Goal: Task Accomplishment & Management: Manage account settings

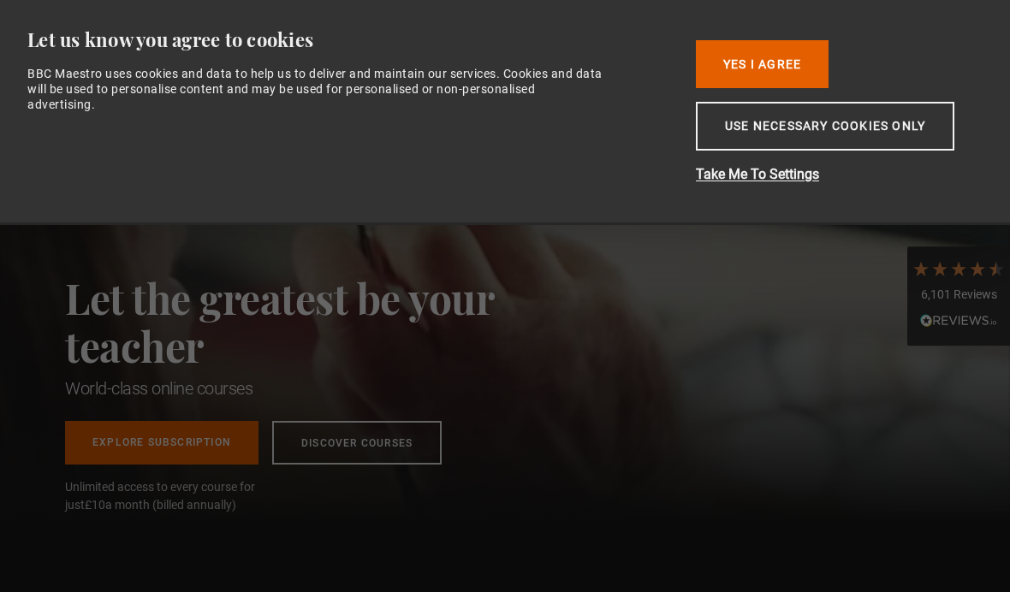
click at [868, 135] on button "Use necessary cookies only" at bounding box center [825, 126] width 259 height 49
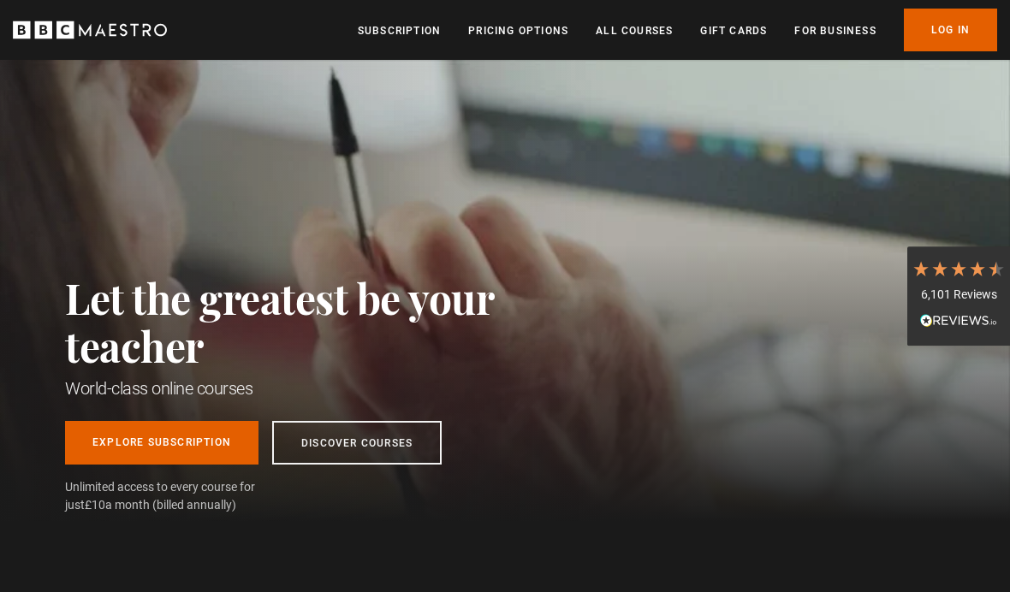
click at [394, 435] on link "Discover Courses" at bounding box center [356, 443] width 169 height 44
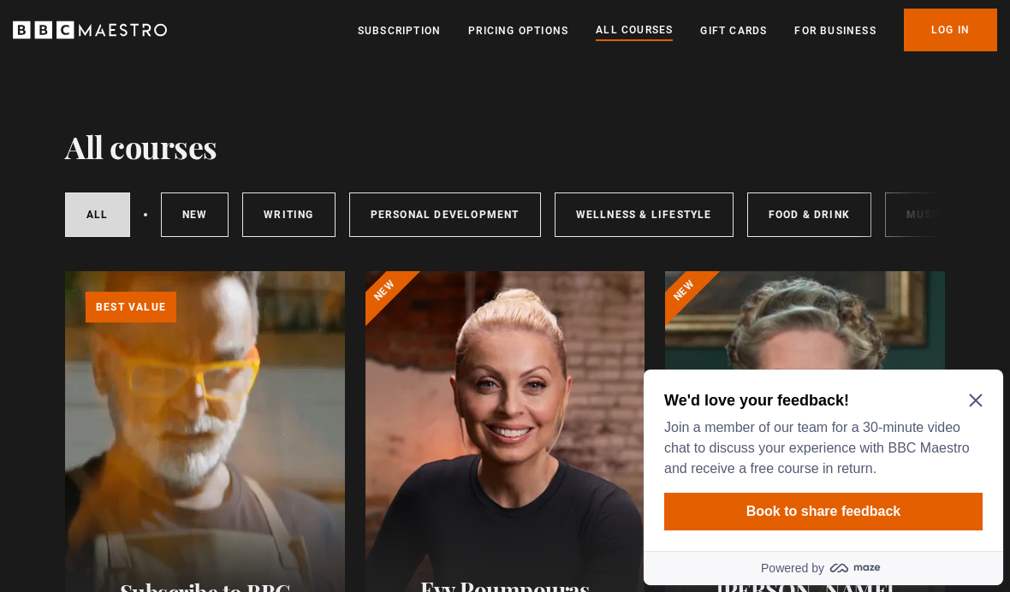
click at [969, 397] on icon "Close Maze Prompt" at bounding box center [976, 401] width 14 height 14
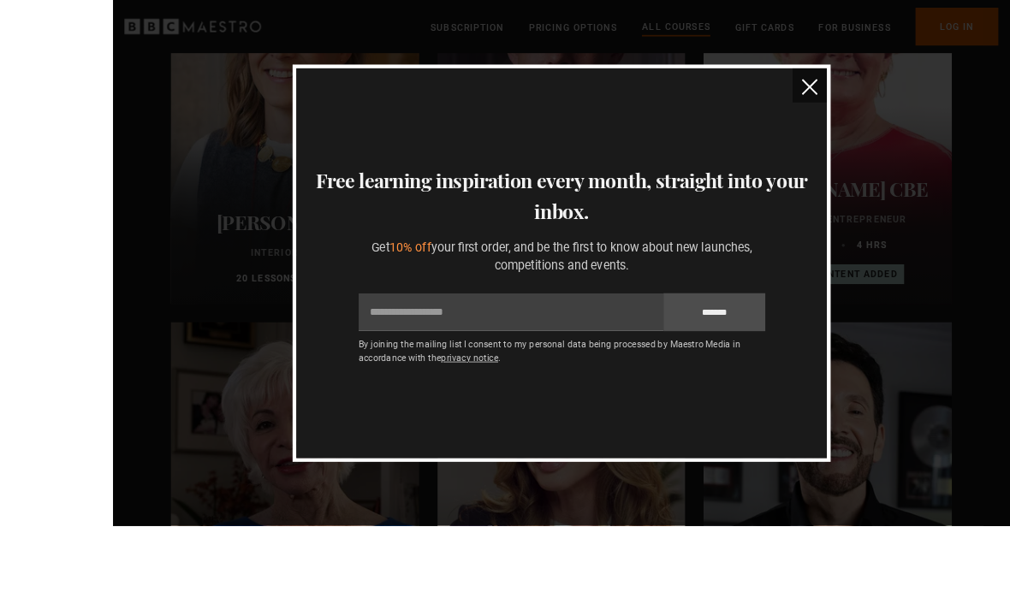
scroll to position [844, 0]
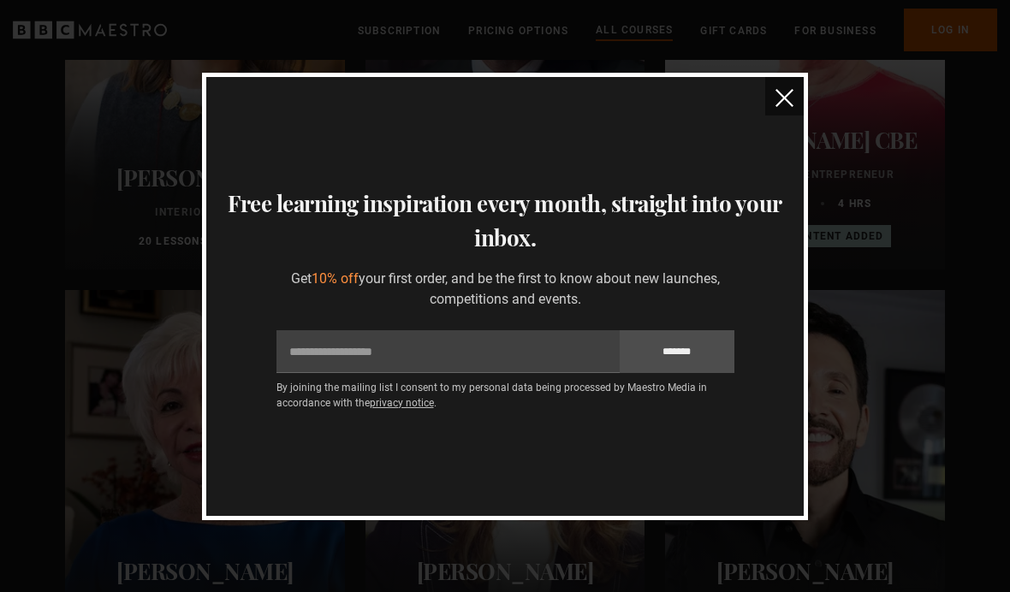
click at [787, 107] on img "close" at bounding box center [785, 98] width 18 height 18
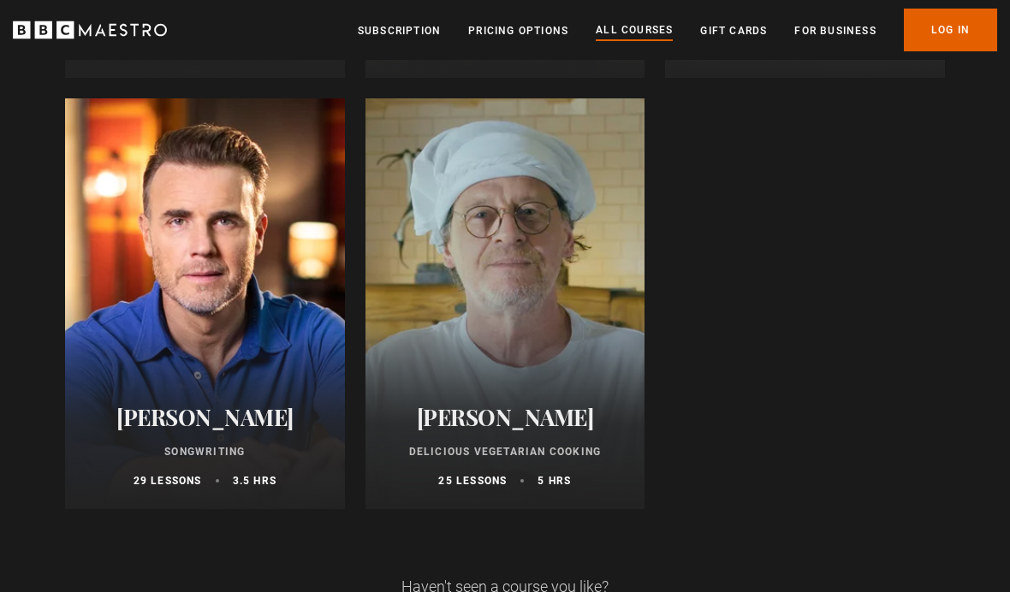
scroll to position [6644, 0]
click at [523, 33] on link "Pricing Options" at bounding box center [518, 30] width 100 height 17
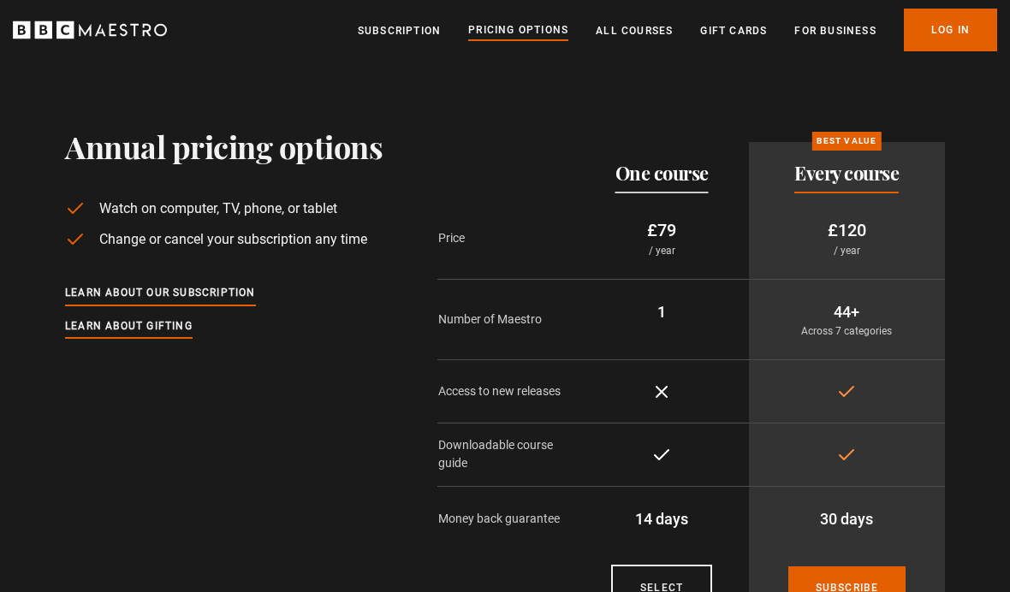
click at [646, 33] on link "All Courses" at bounding box center [634, 30] width 77 height 17
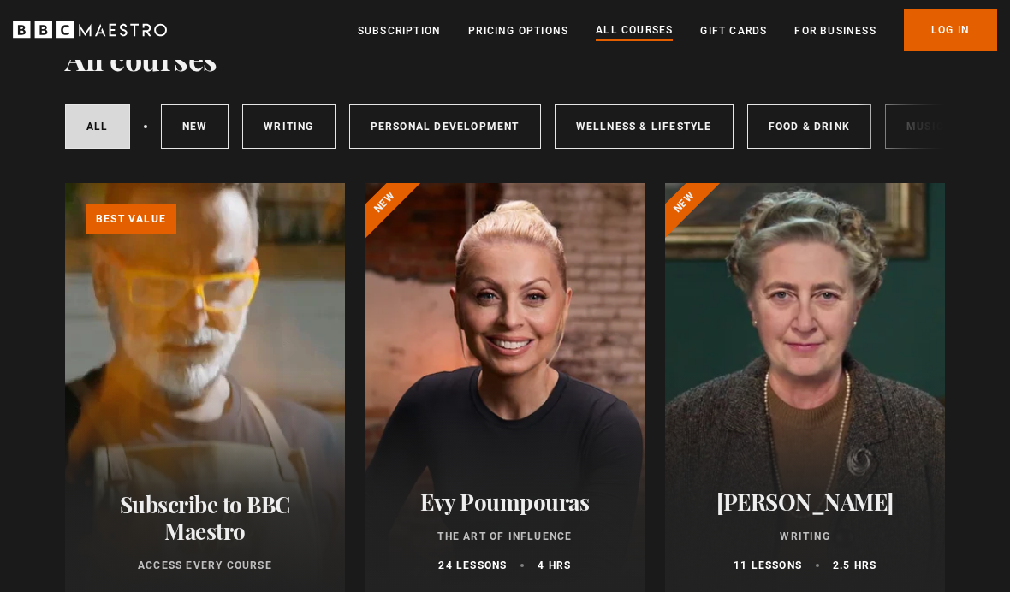
scroll to position [89, 0]
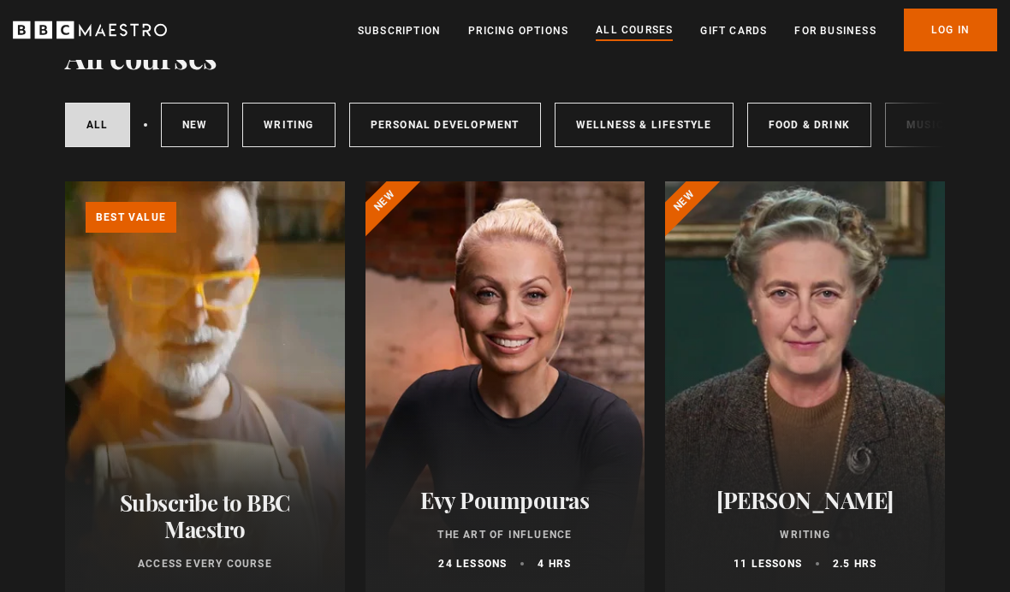
click at [65, 182] on link "Learn more about BBC Maestro" at bounding box center [65, 182] width 0 height 0
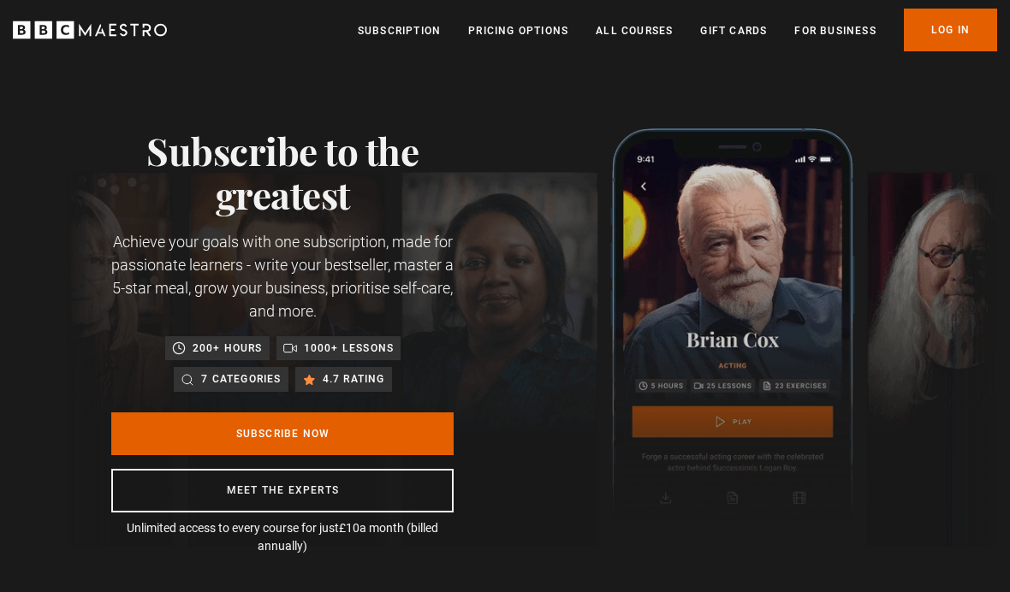
click at [333, 488] on link "Meet the experts" at bounding box center [282, 491] width 342 height 44
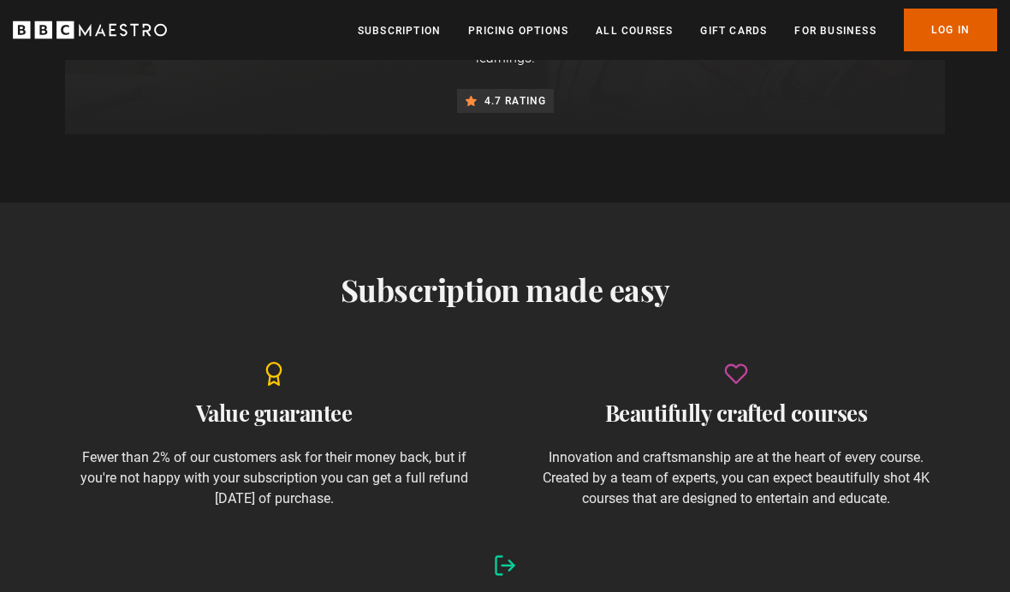
scroll to position [1537, 0]
click at [738, 31] on link "Gift Cards" at bounding box center [733, 30] width 67 height 17
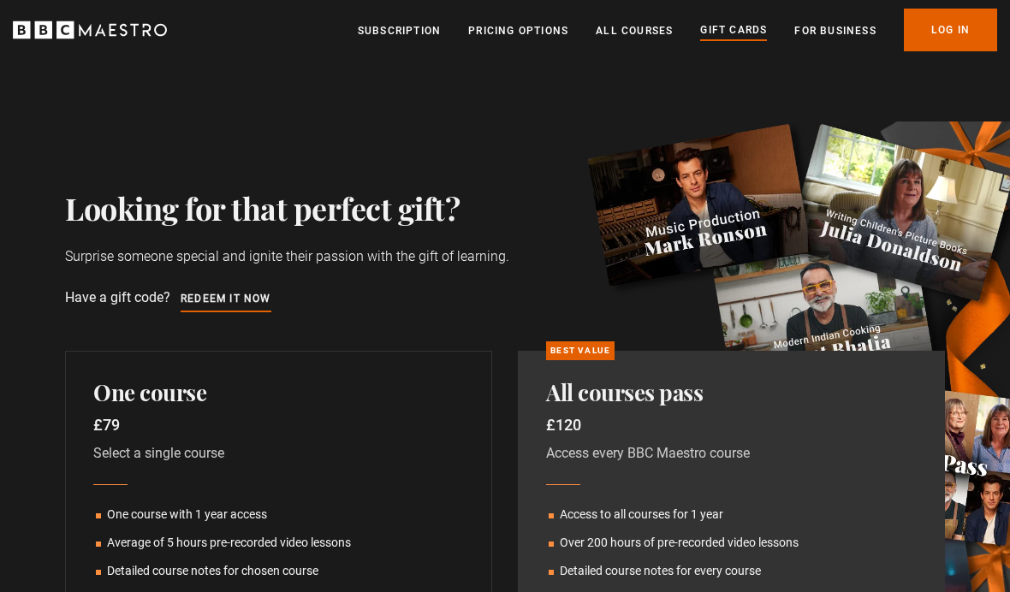
click at [963, 27] on link "Log In" at bounding box center [950, 30] width 93 height 43
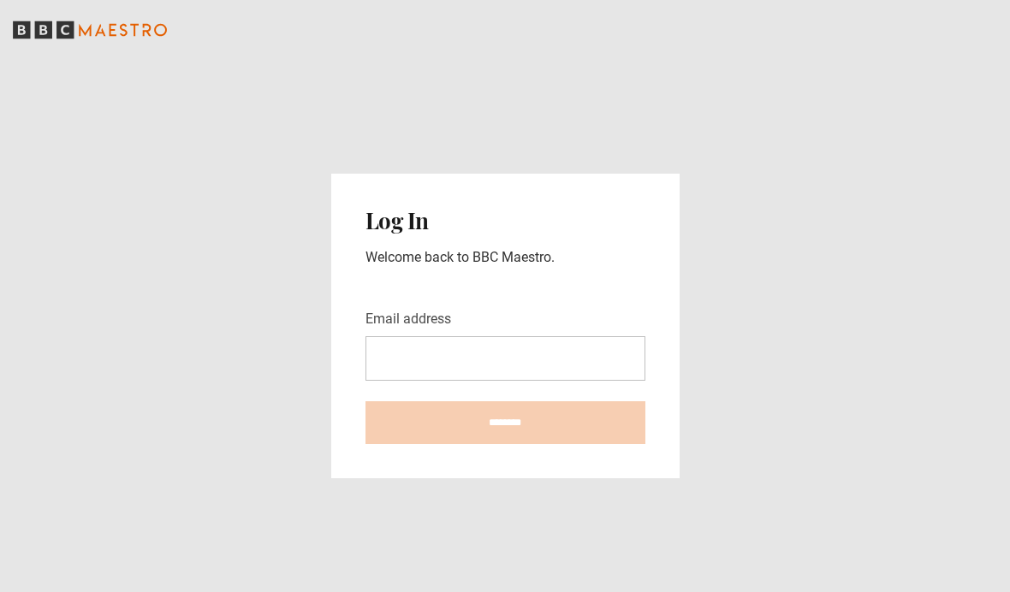
click at [452, 381] on input "Email address" at bounding box center [505, 358] width 280 height 45
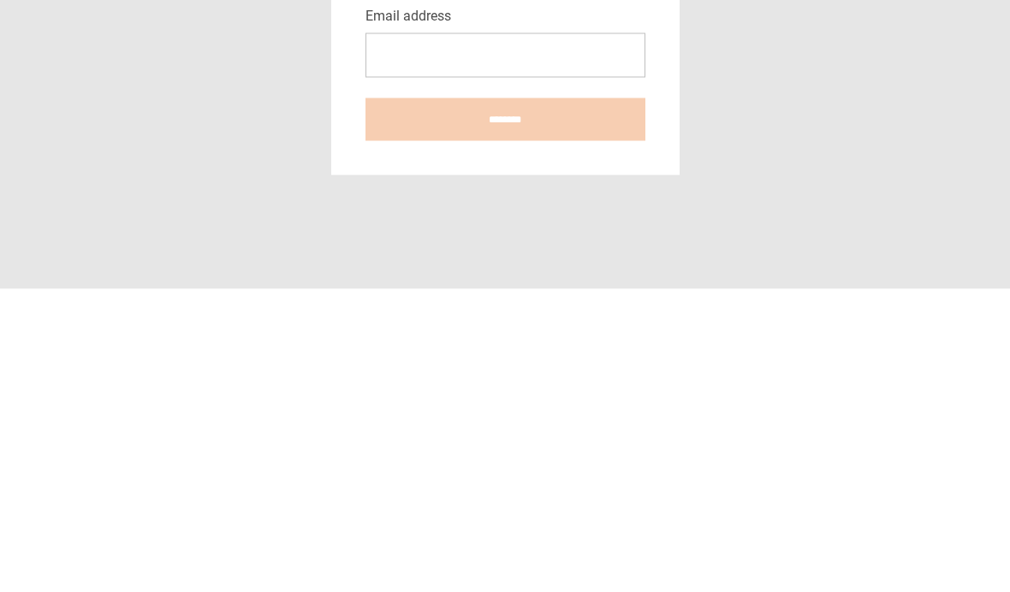
type input "**********"
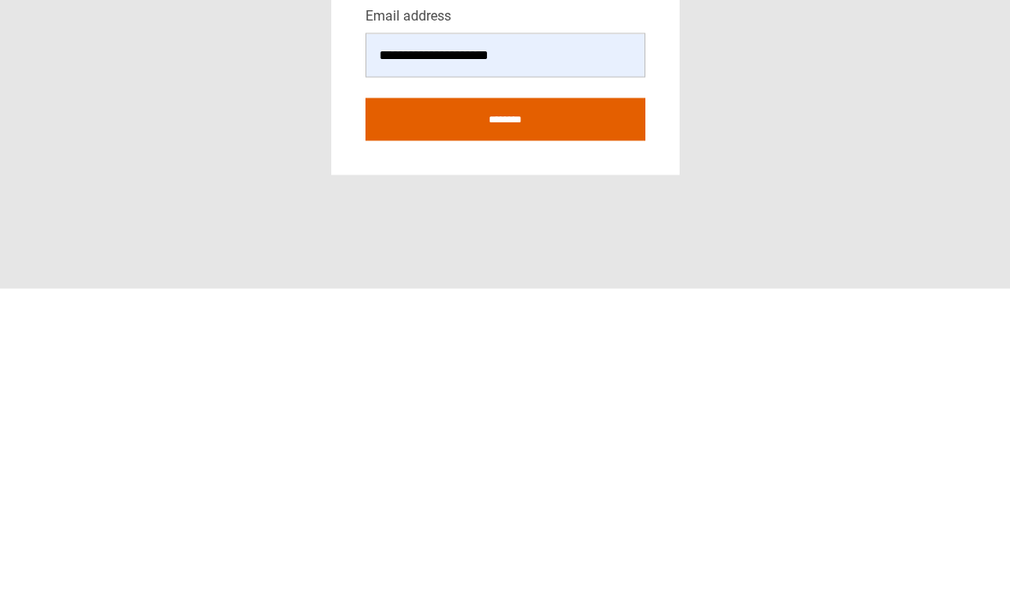
scroll to position [70, 0]
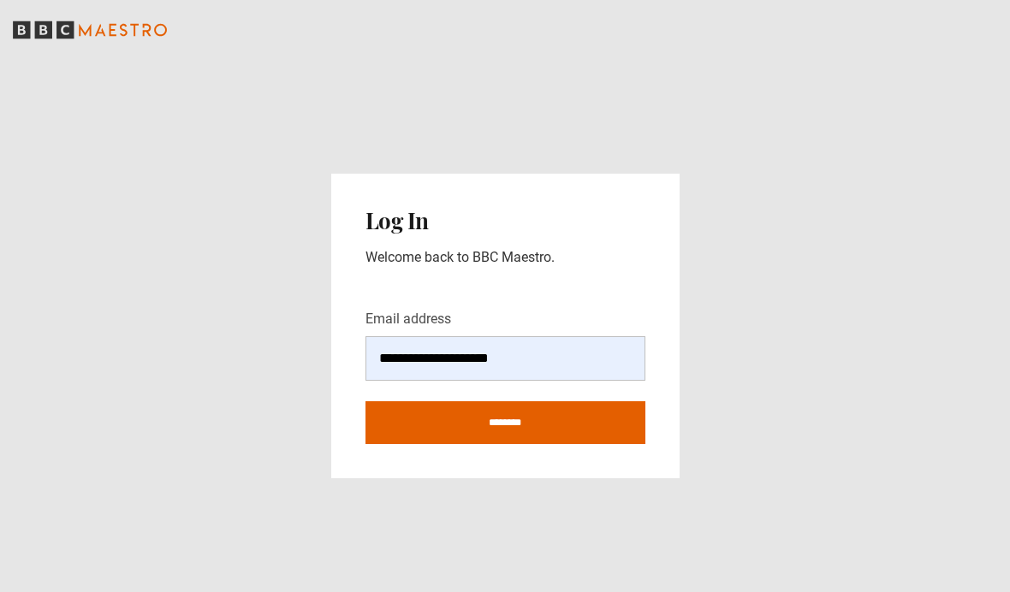
click at [518, 401] on input "********" at bounding box center [505, 422] width 280 height 43
type input "**********"
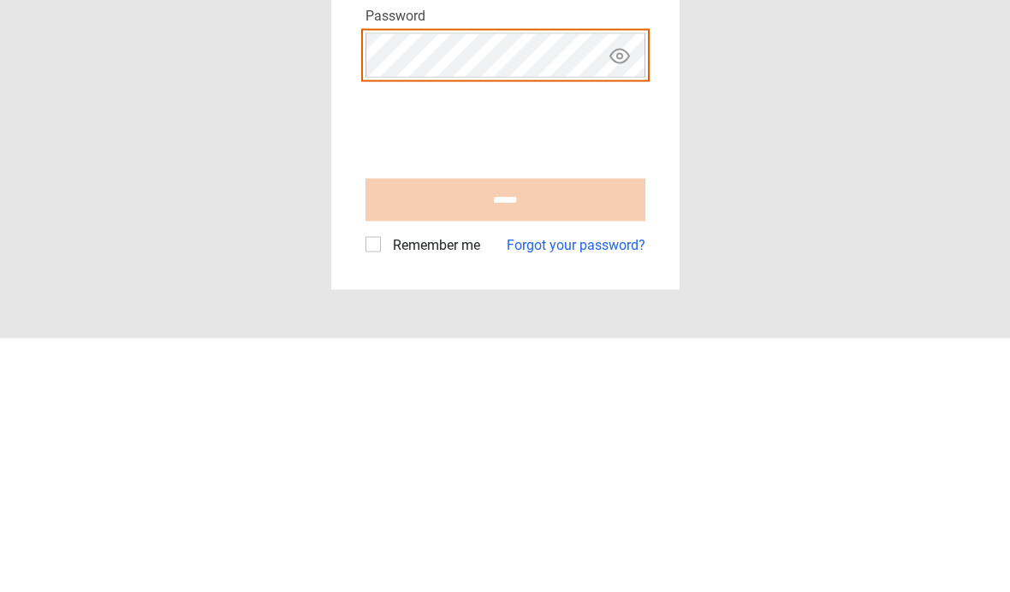
scroll to position [70, 0]
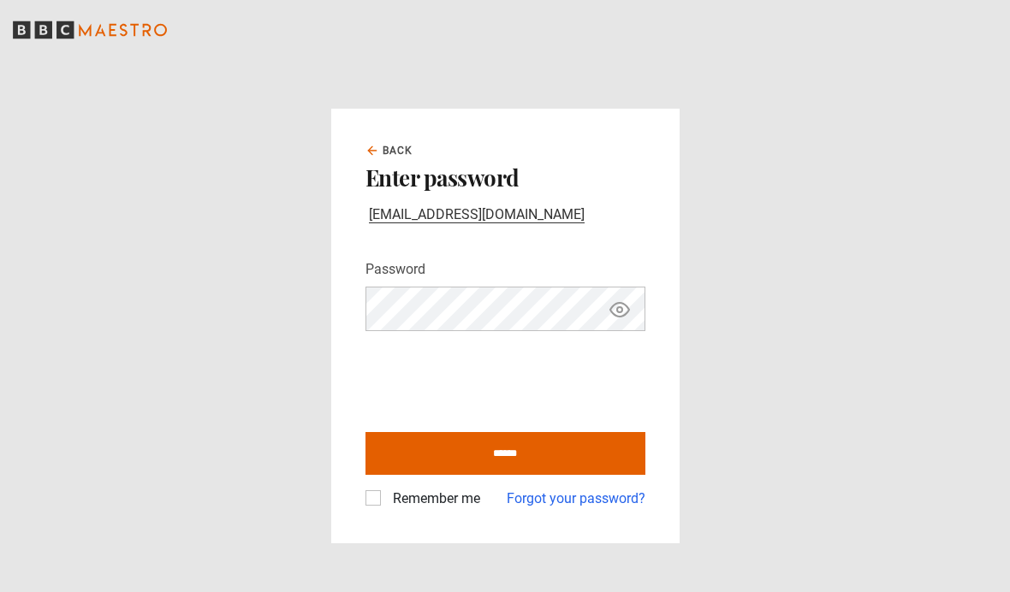
click at [580, 432] on input "******" at bounding box center [505, 453] width 280 height 43
type input "**********"
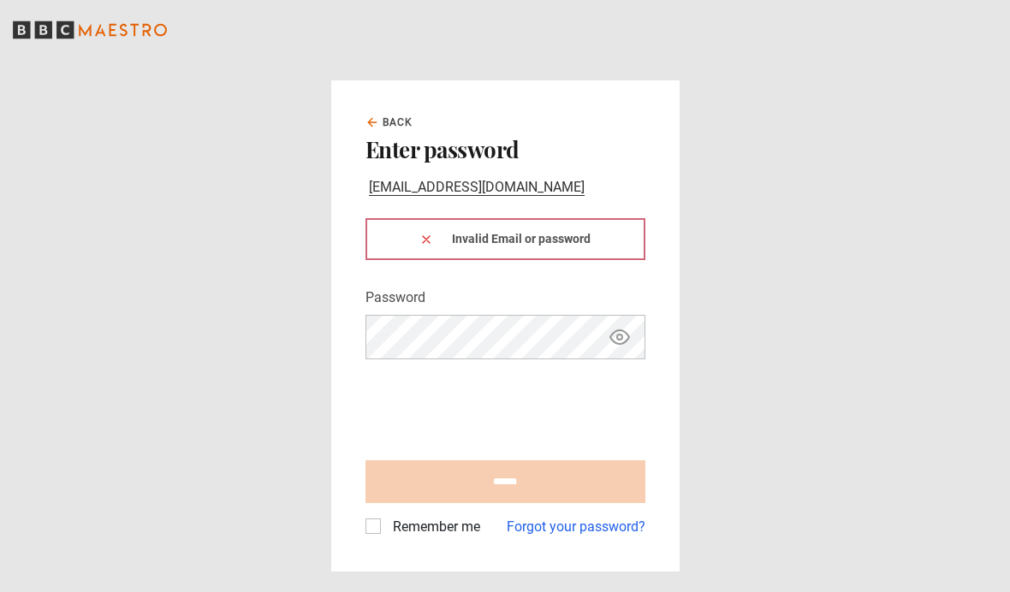
scroll to position [70, 0]
click at [585, 517] on link "Forgot your password?" at bounding box center [576, 527] width 139 height 21
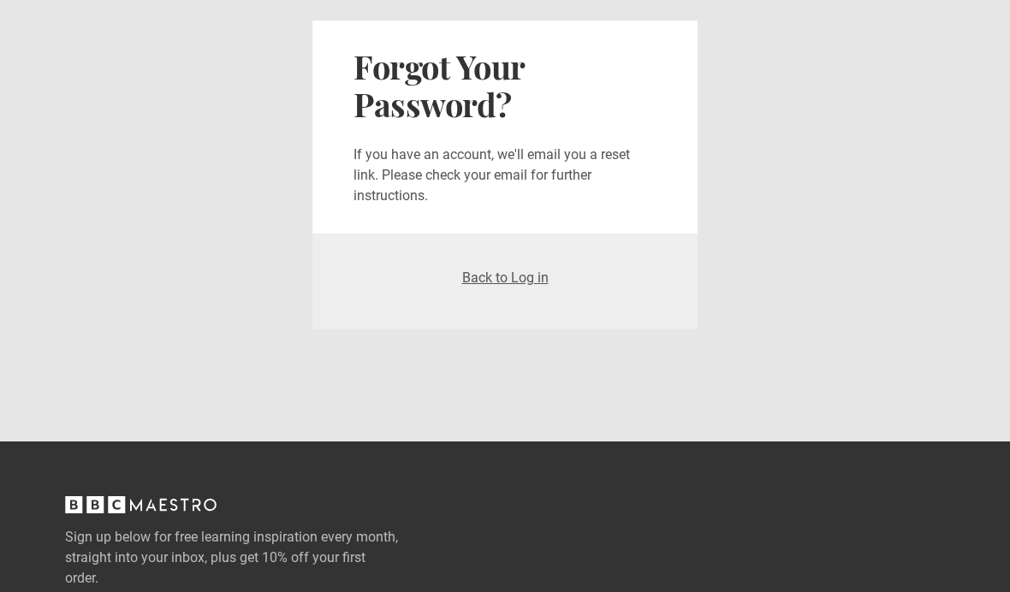
click at [564, 421] on main "Forgot Your Password? If you have an account, we'll email you a reset link. Ple…" at bounding box center [505, 210] width 1010 height 421
click at [526, 274] on link "Back to Log in" at bounding box center [505, 278] width 86 height 16
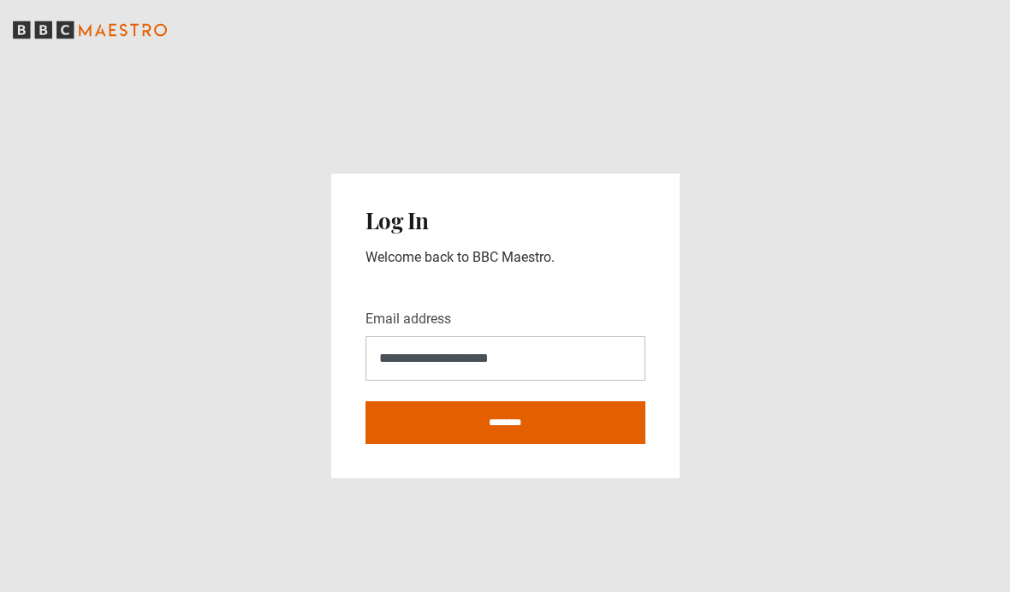
click at [532, 268] on div "Log In Welcome back to BBC Maestro." at bounding box center [505, 238] width 280 height 60
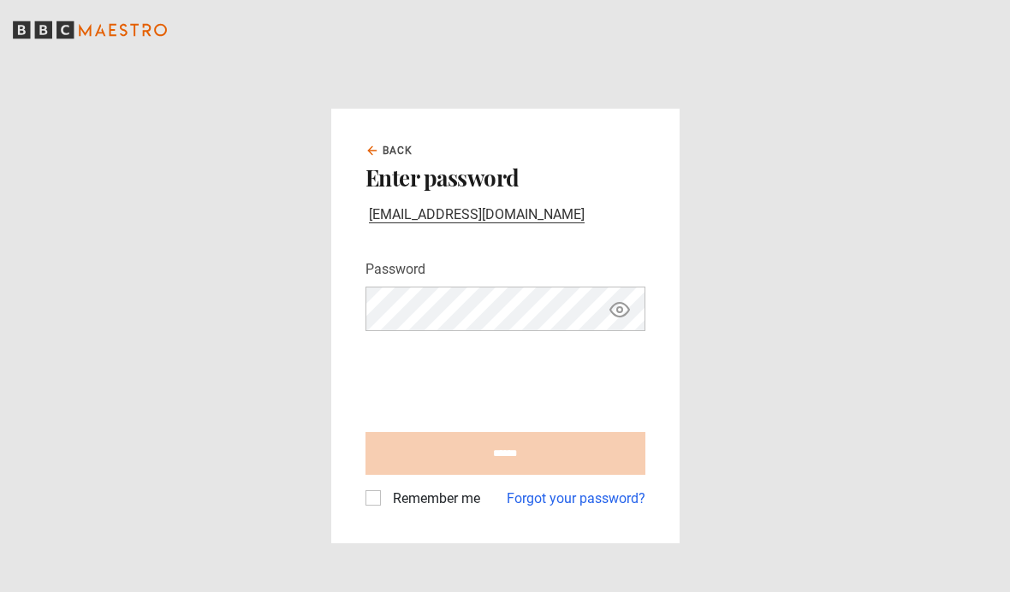
click at [404, 158] on span "Back" at bounding box center [398, 150] width 31 height 15
